Goal: Information Seeking & Learning: Find specific page/section

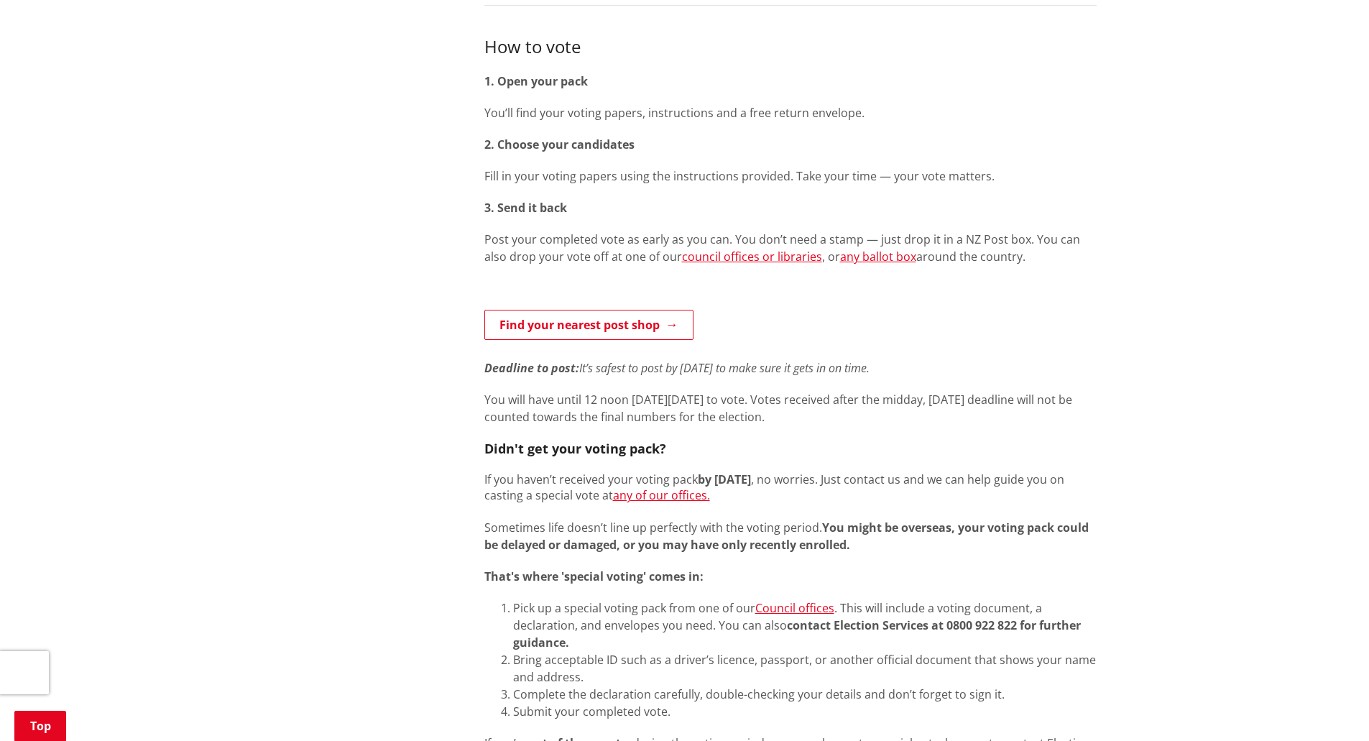
scroll to position [647, 0]
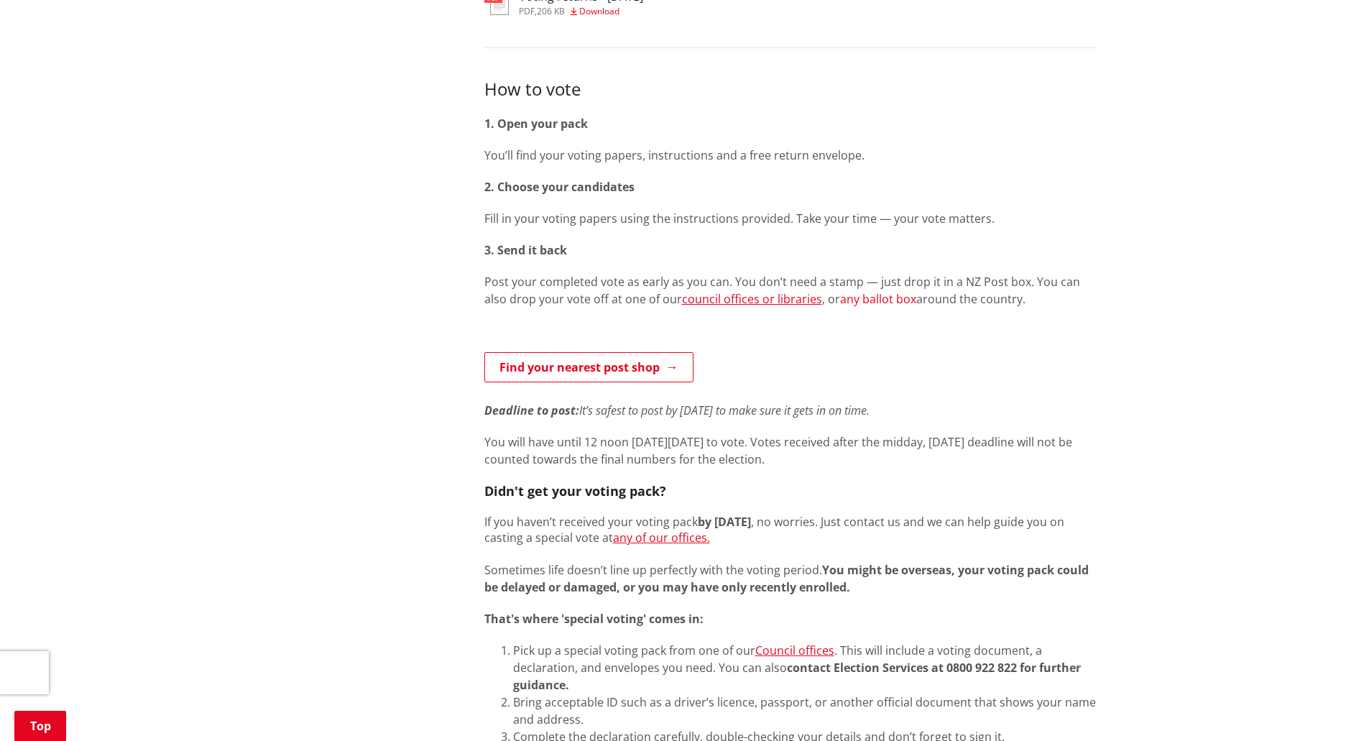
click at [851, 297] on link "any ballot box" at bounding box center [878, 299] width 76 height 16
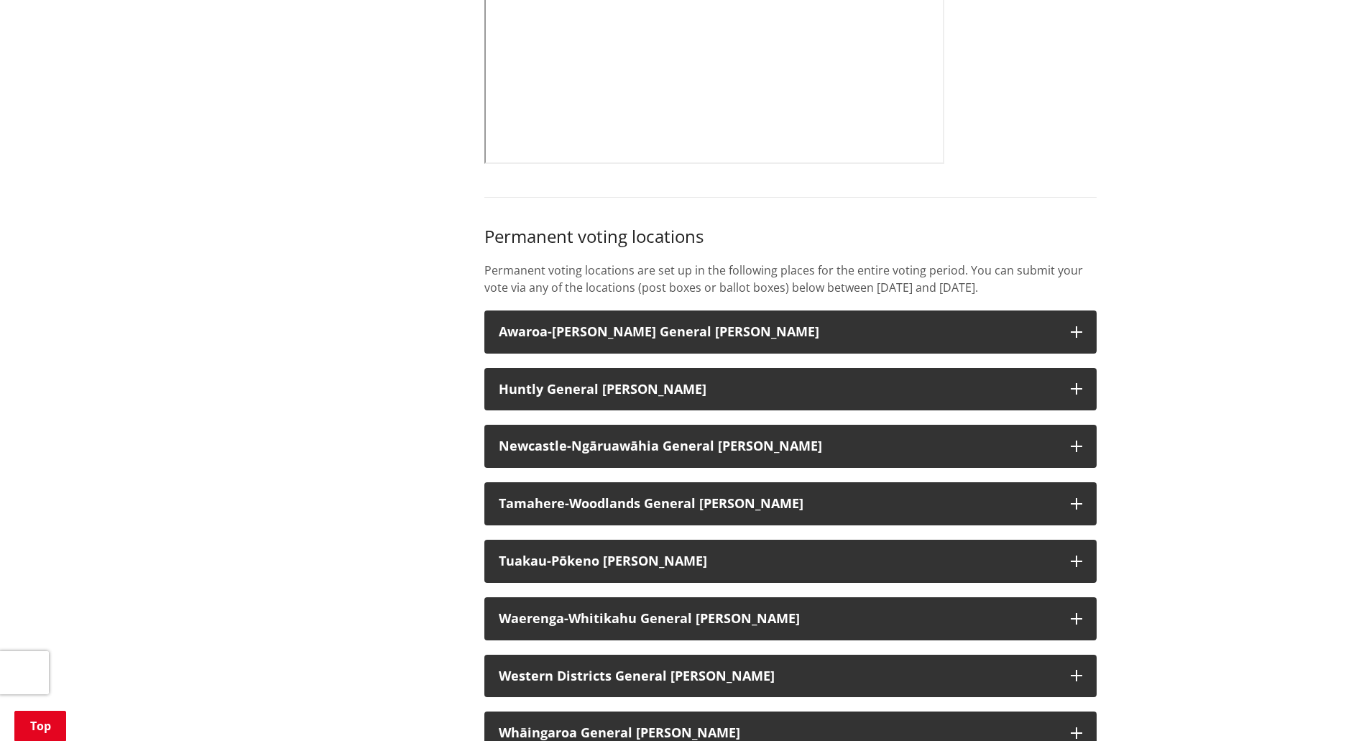
scroll to position [1006, 0]
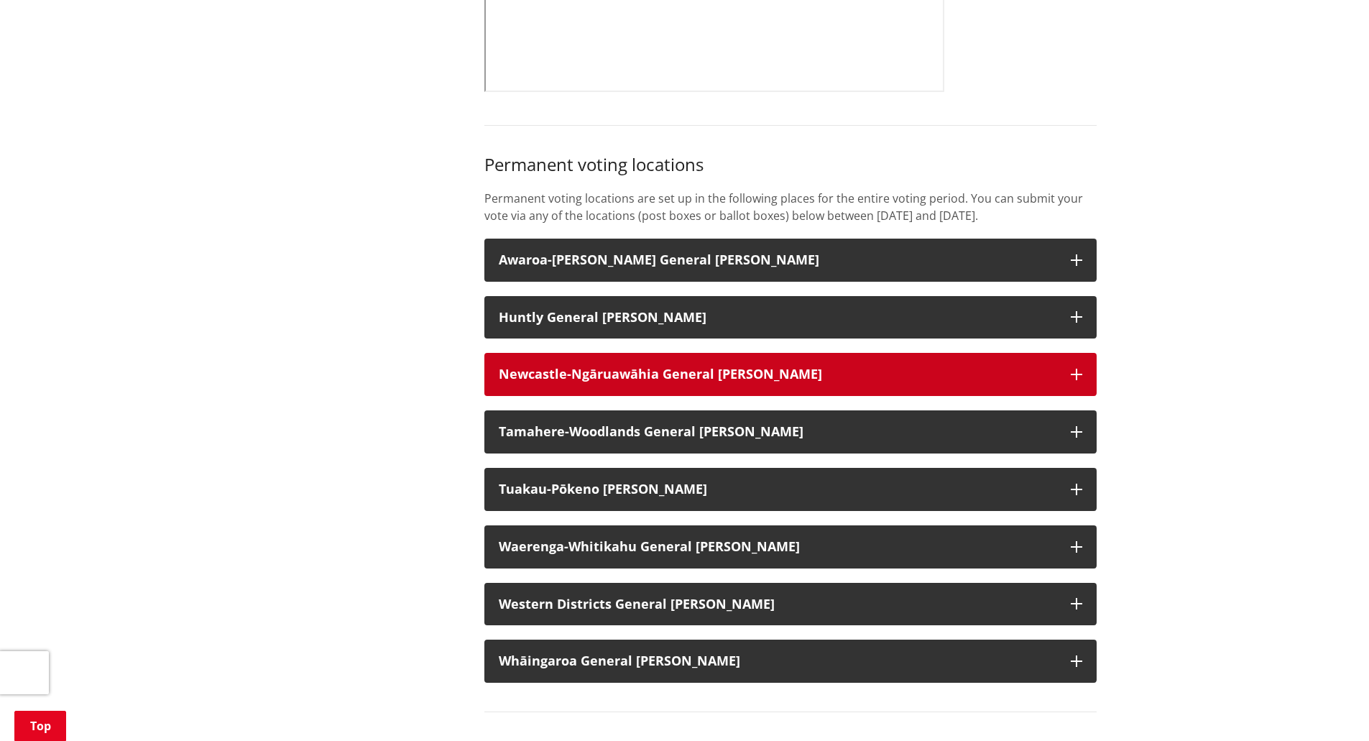
click at [1075, 380] on icon "button" at bounding box center [1075, 374] width 11 height 11
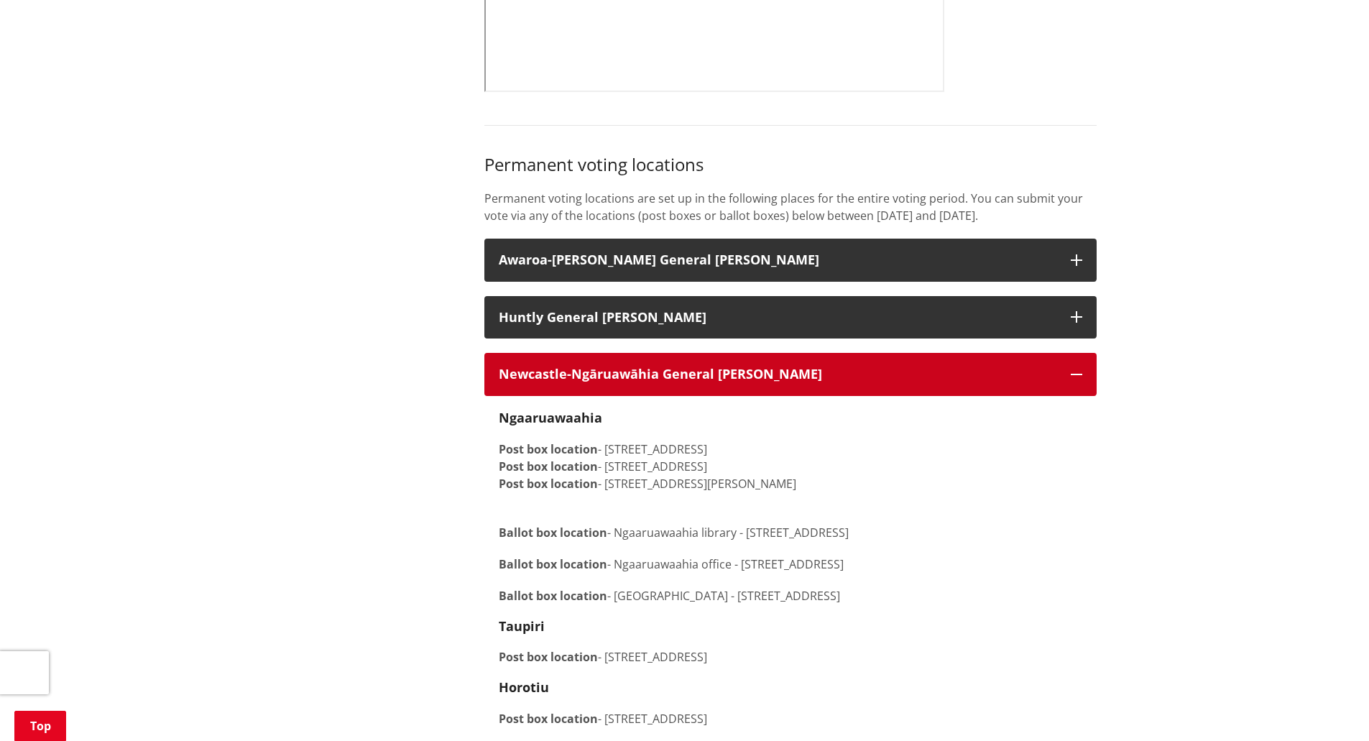
click at [1080, 380] on icon "button" at bounding box center [1075, 374] width 11 height 11
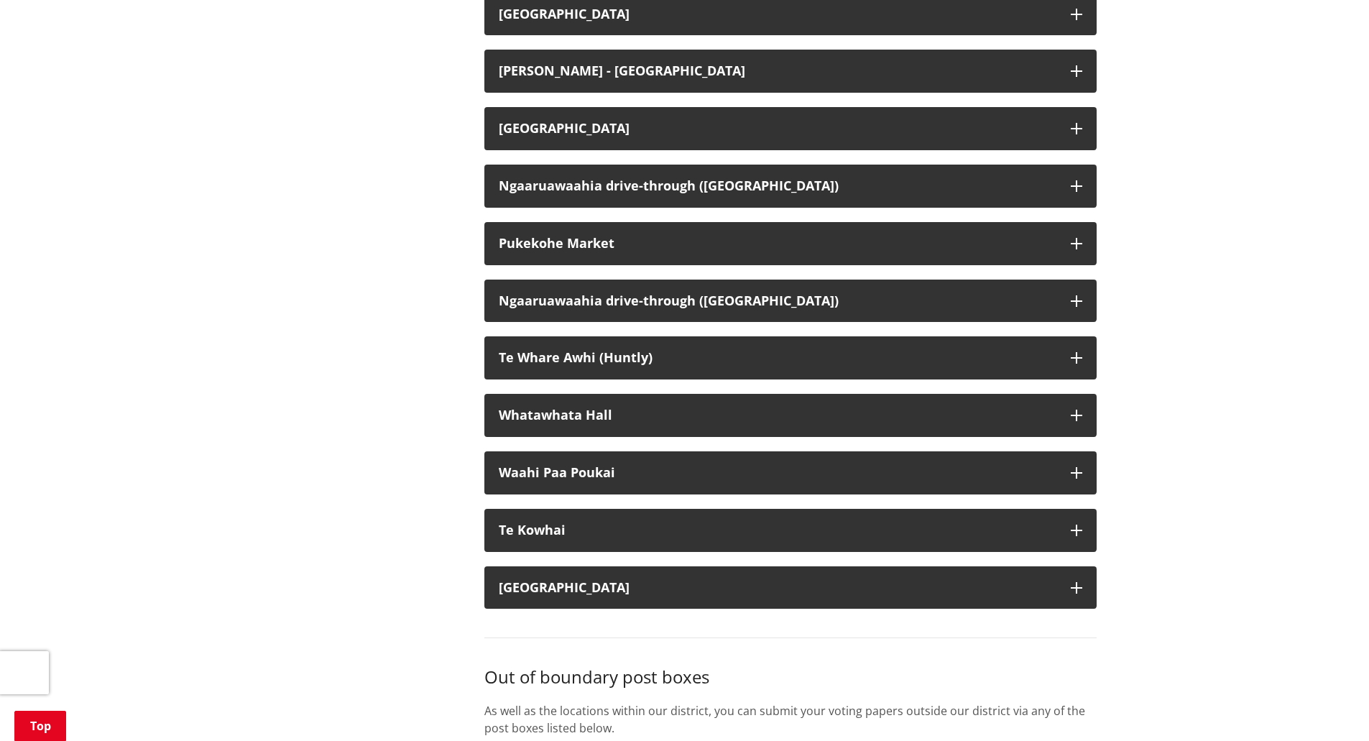
scroll to position [3233, 0]
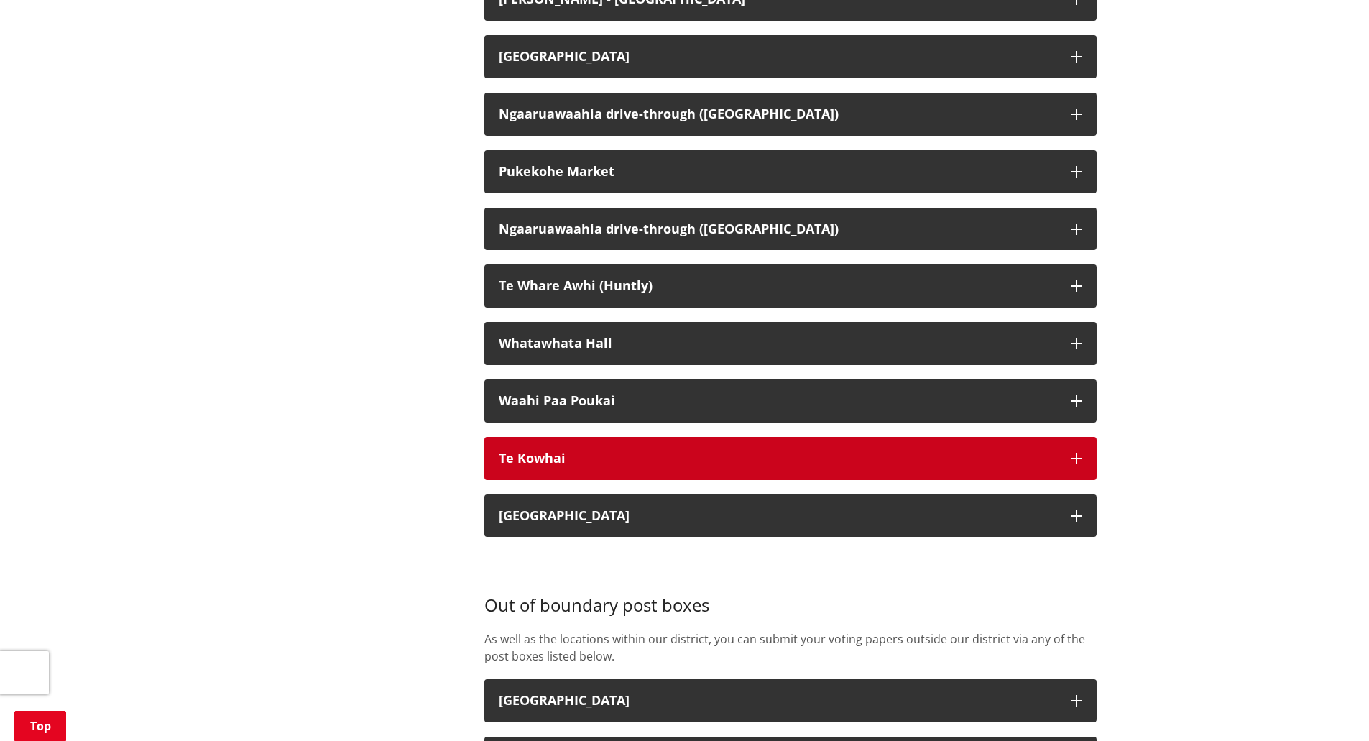
click at [1076, 464] on icon "button" at bounding box center [1075, 458] width 11 height 11
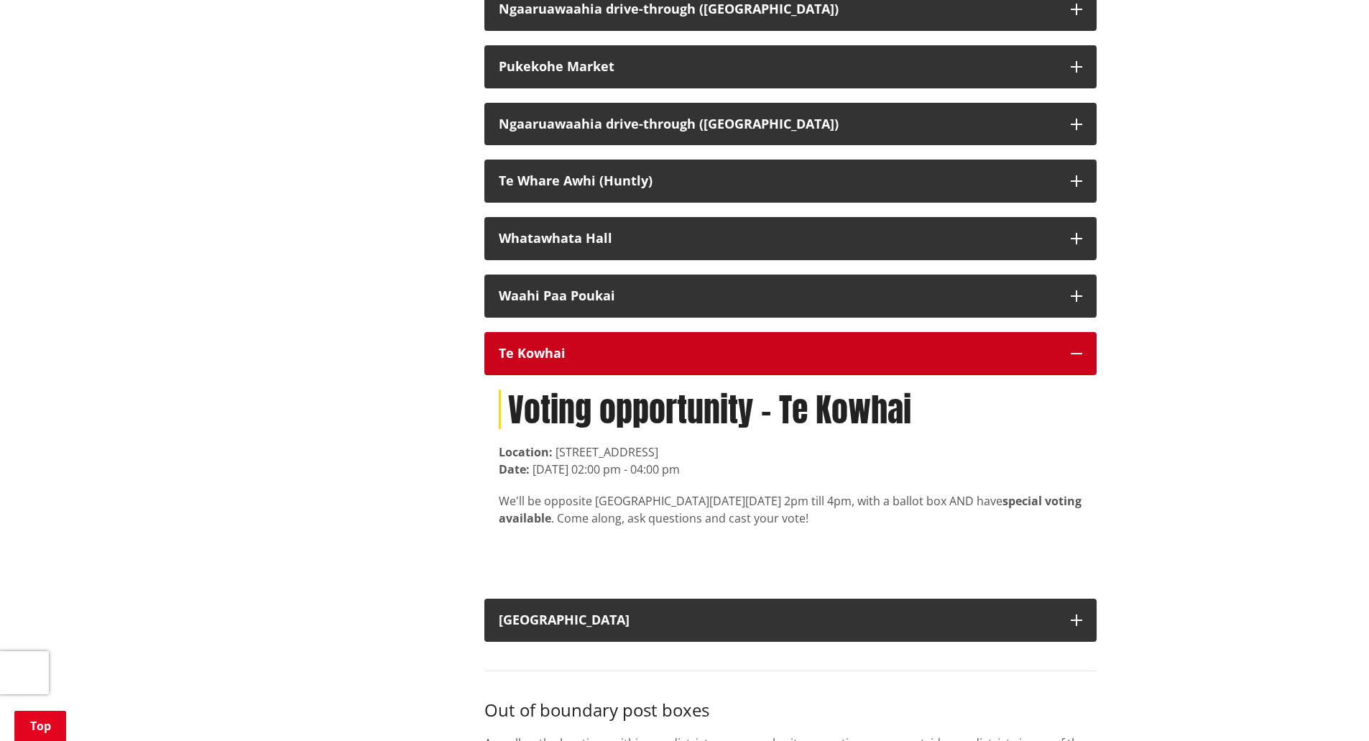
scroll to position [3305, 0]
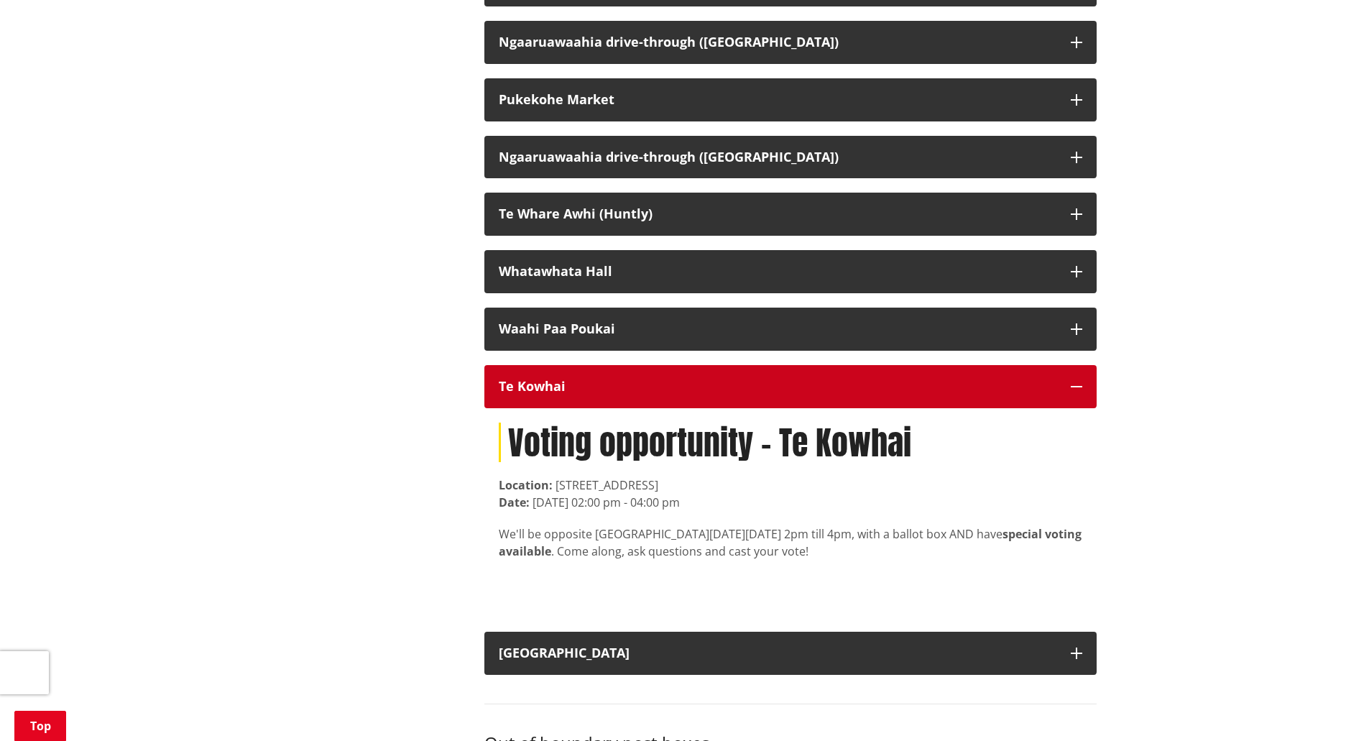
click at [1075, 392] on icon "button" at bounding box center [1075, 386] width 11 height 11
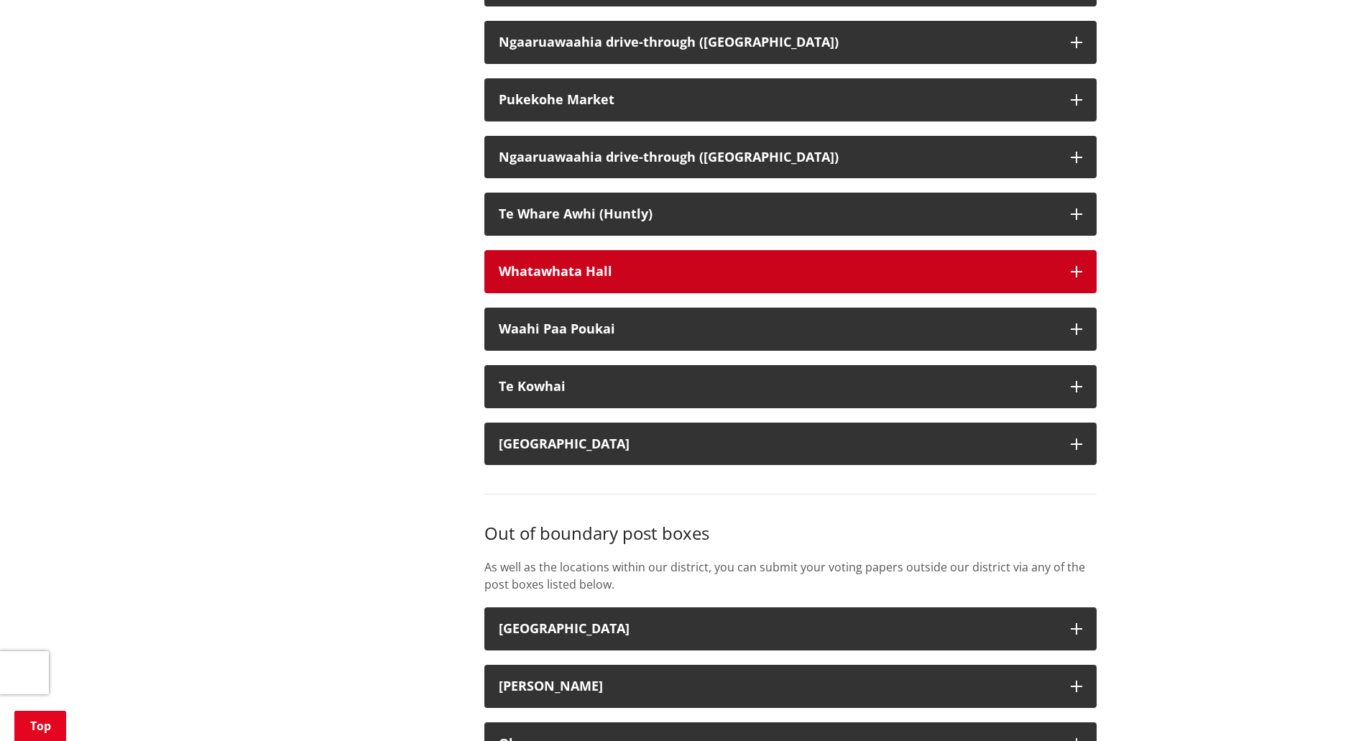
click at [1076, 277] on icon "button" at bounding box center [1075, 271] width 11 height 11
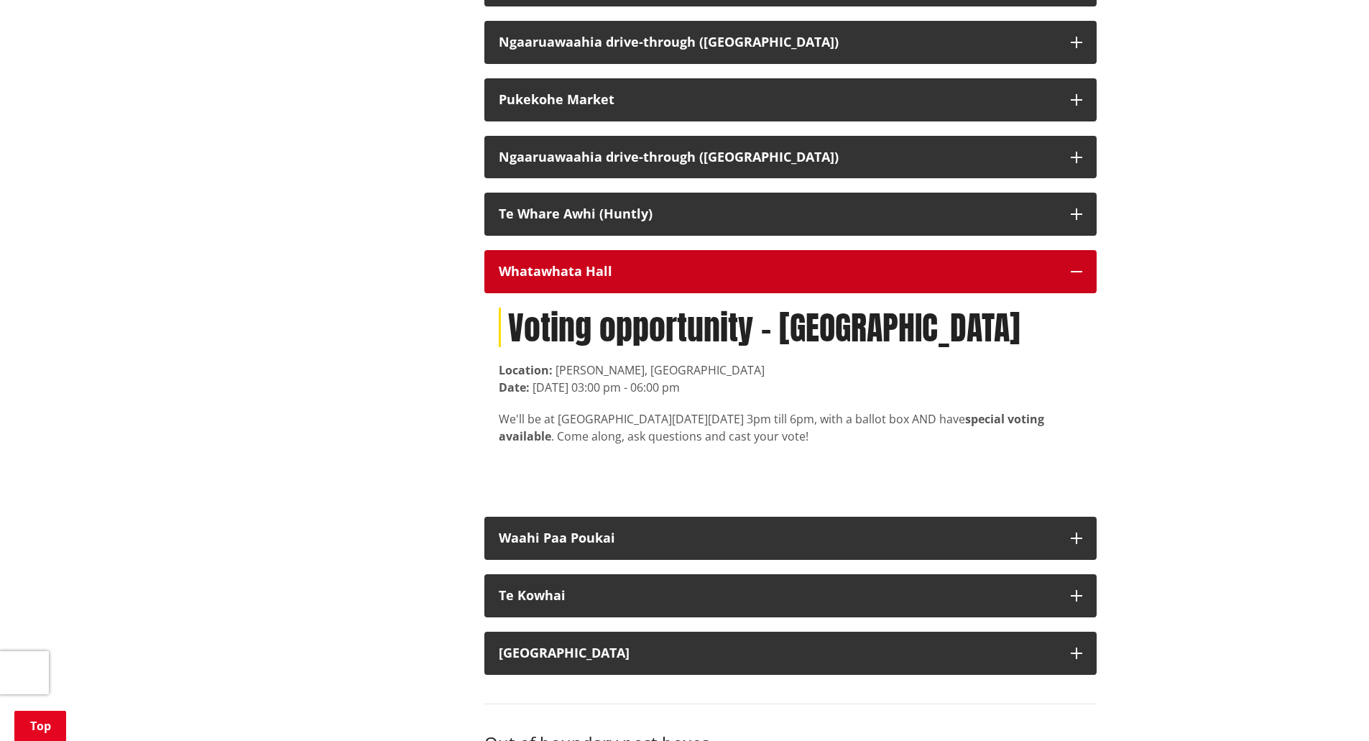
click at [1078, 277] on icon "button" at bounding box center [1075, 271] width 11 height 11
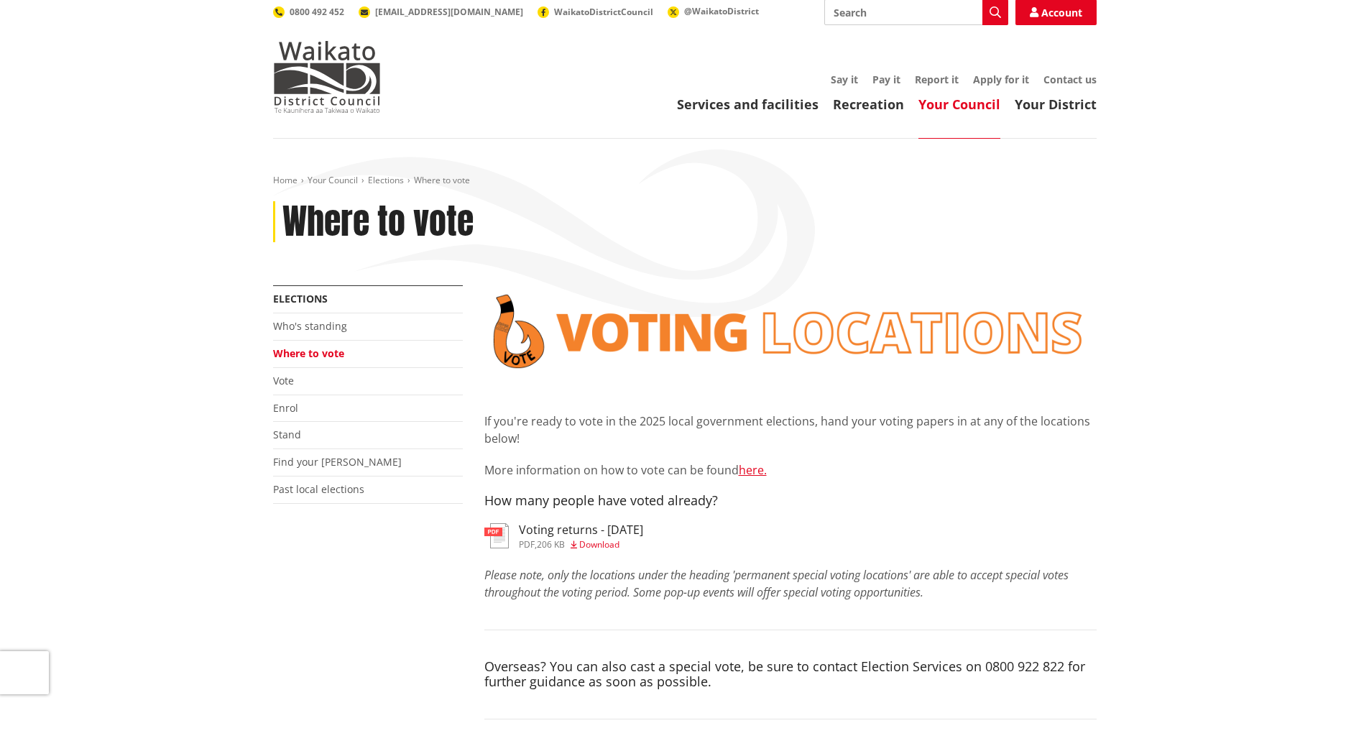
scroll to position [0, 0]
